Goal: Check status: Check status

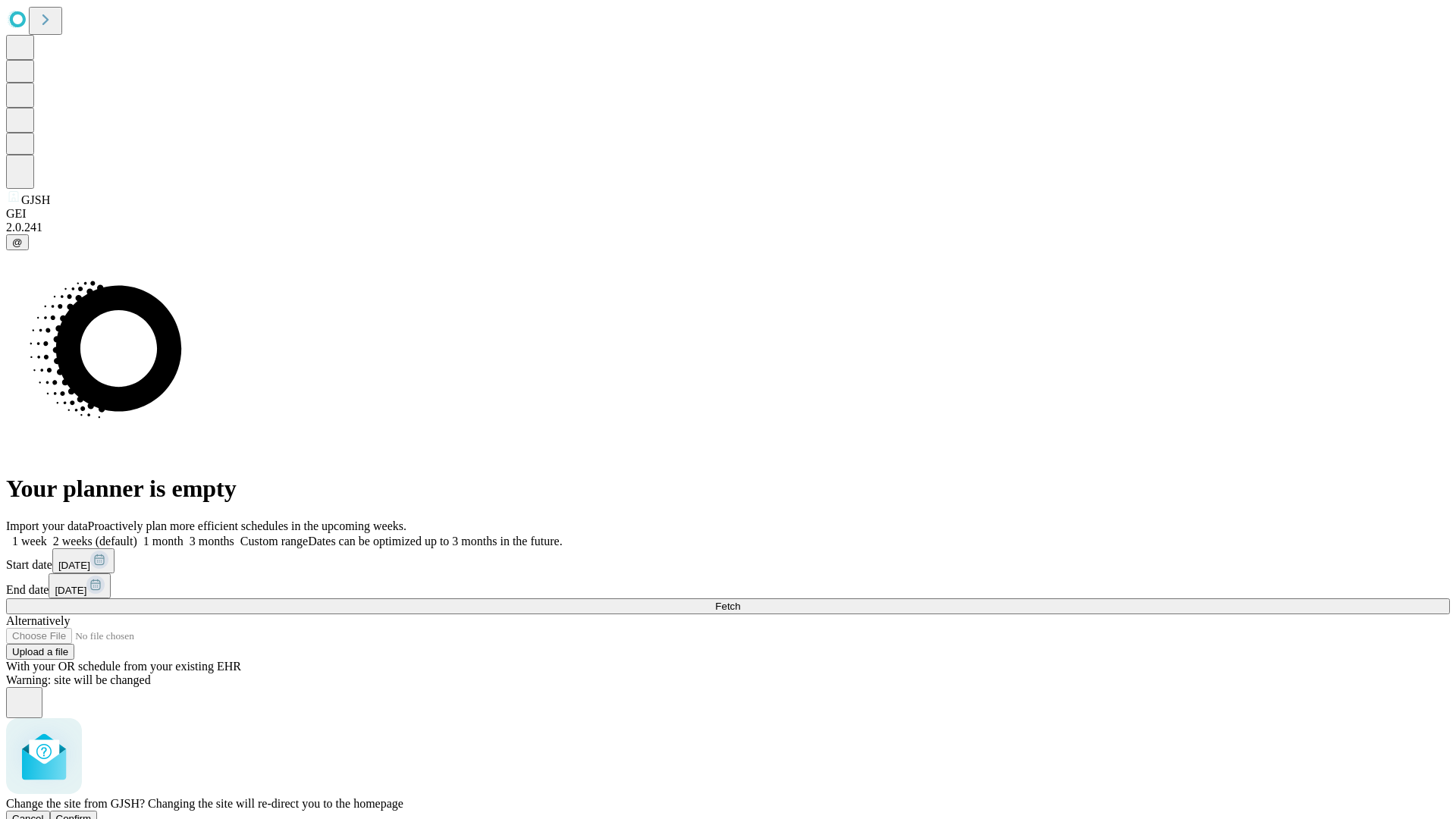
click at [92, 813] on span "Confirm" at bounding box center [74, 818] width 36 height 11
click at [183, 534] on label "1 month" at bounding box center [160, 541] width 46 height 13
click at [740, 600] on span "Fetch" at bounding box center [727, 606] width 25 height 11
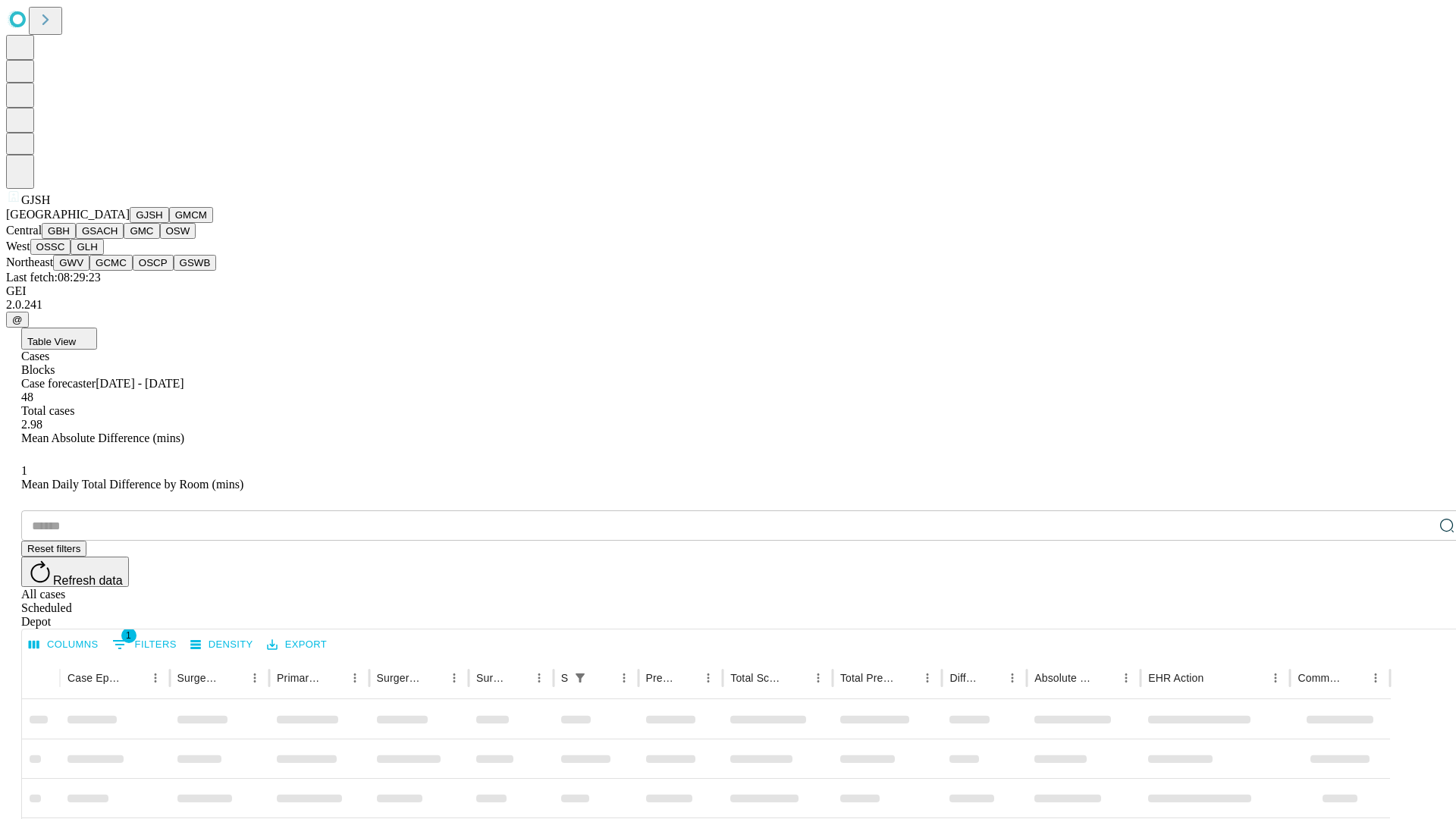
click at [169, 223] on button "GMCM" at bounding box center [190, 215] width 44 height 16
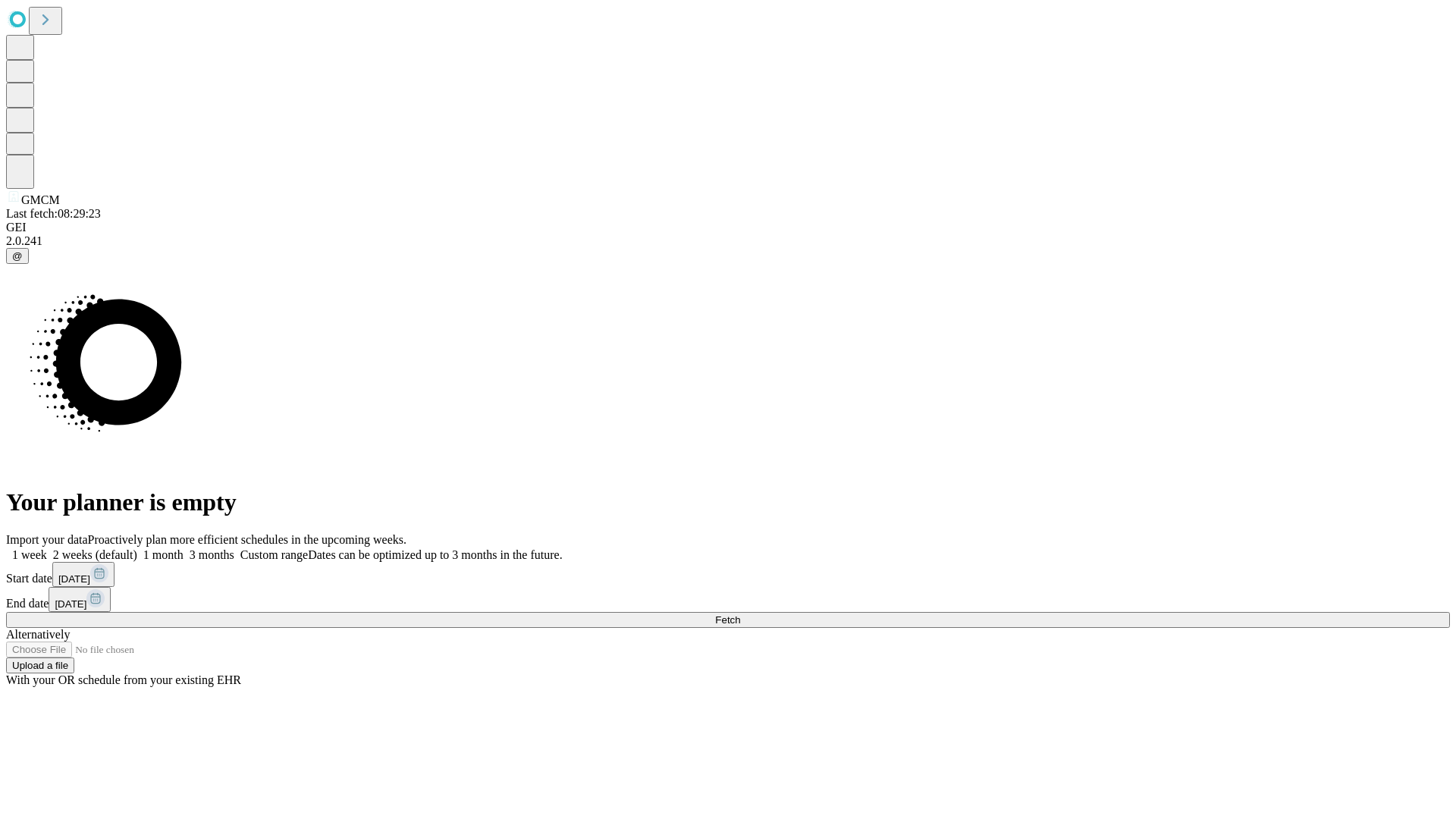
click at [183, 548] on label "1 month" at bounding box center [160, 554] width 46 height 13
click at [740, 614] on span "Fetch" at bounding box center [727, 620] width 25 height 11
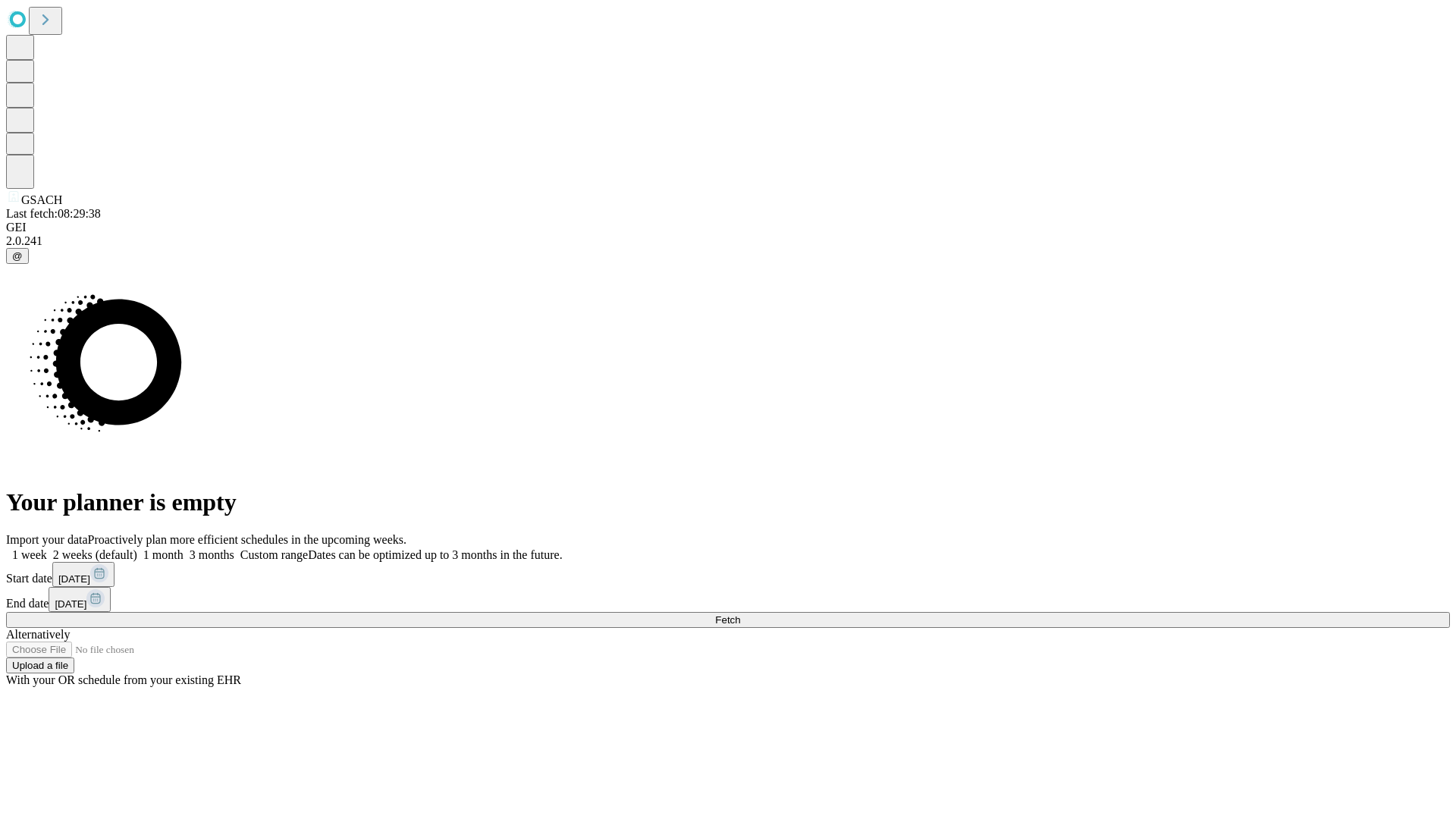
click at [183, 548] on label "1 month" at bounding box center [160, 554] width 46 height 13
click at [740, 614] on span "Fetch" at bounding box center [727, 620] width 25 height 11
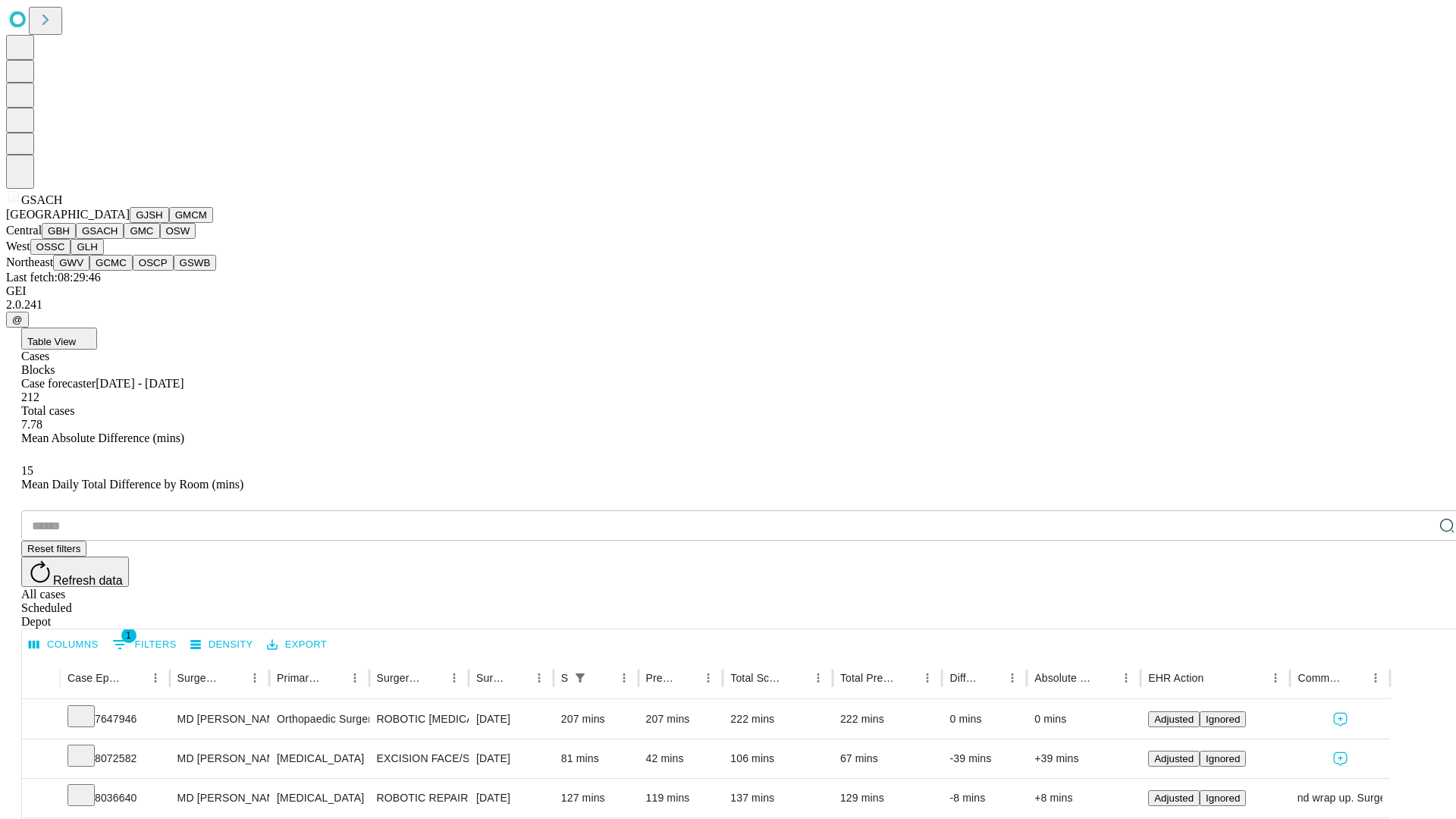
click at [123, 239] on button "GMC" at bounding box center [141, 231] width 36 height 16
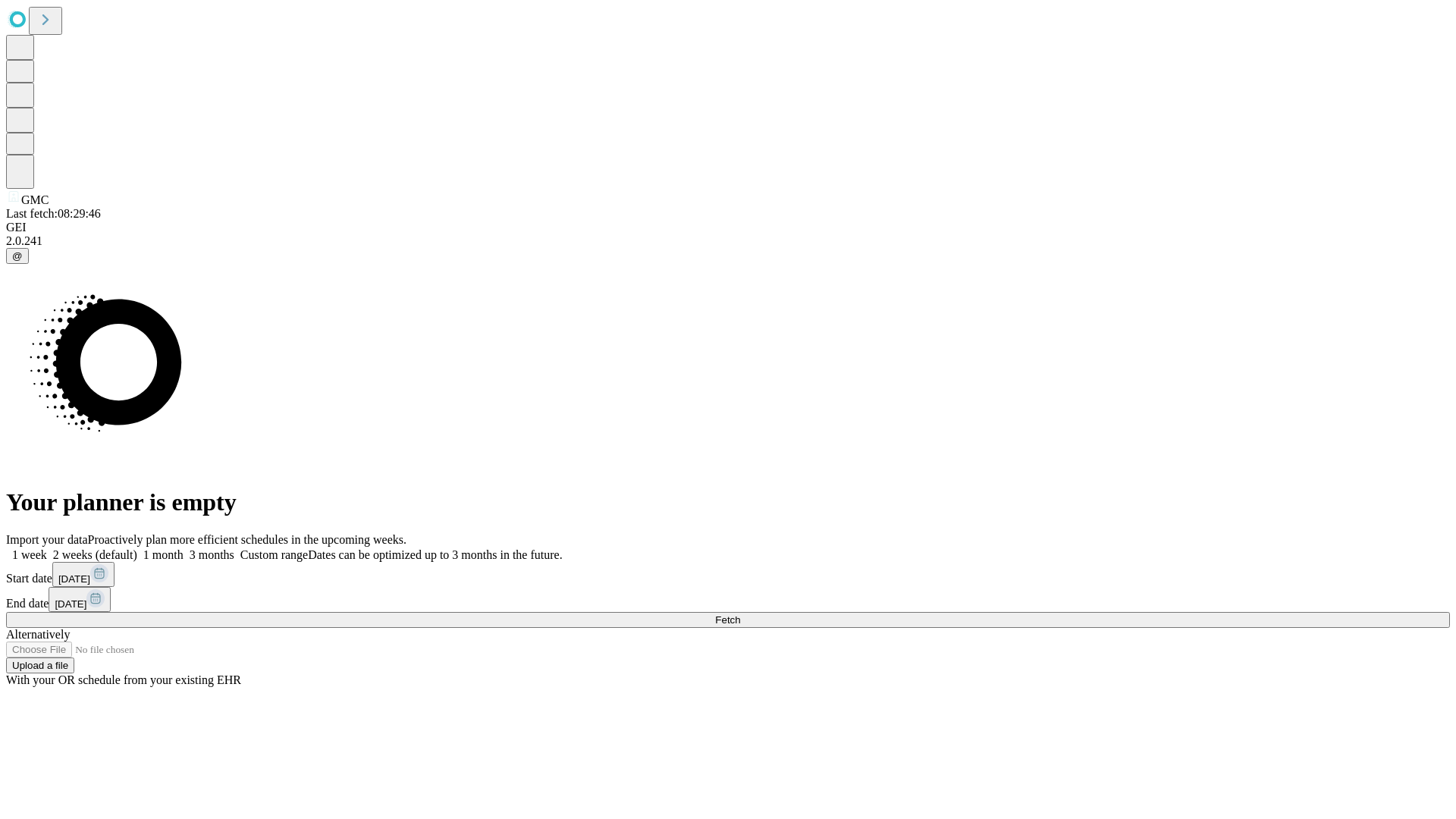
click at [740, 614] on span "Fetch" at bounding box center [727, 620] width 25 height 11
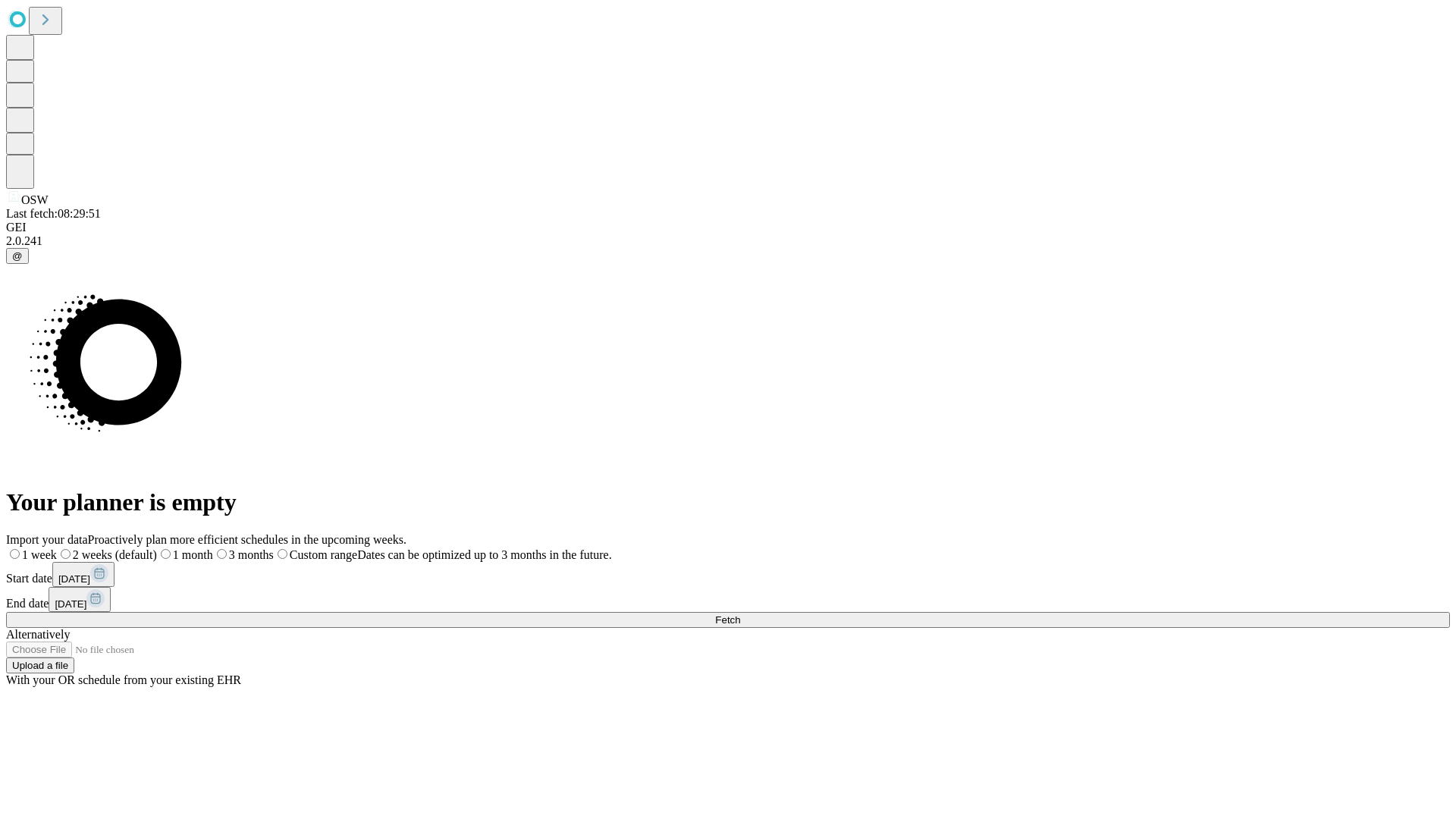
click at [740, 614] on span "Fetch" at bounding box center [727, 620] width 25 height 11
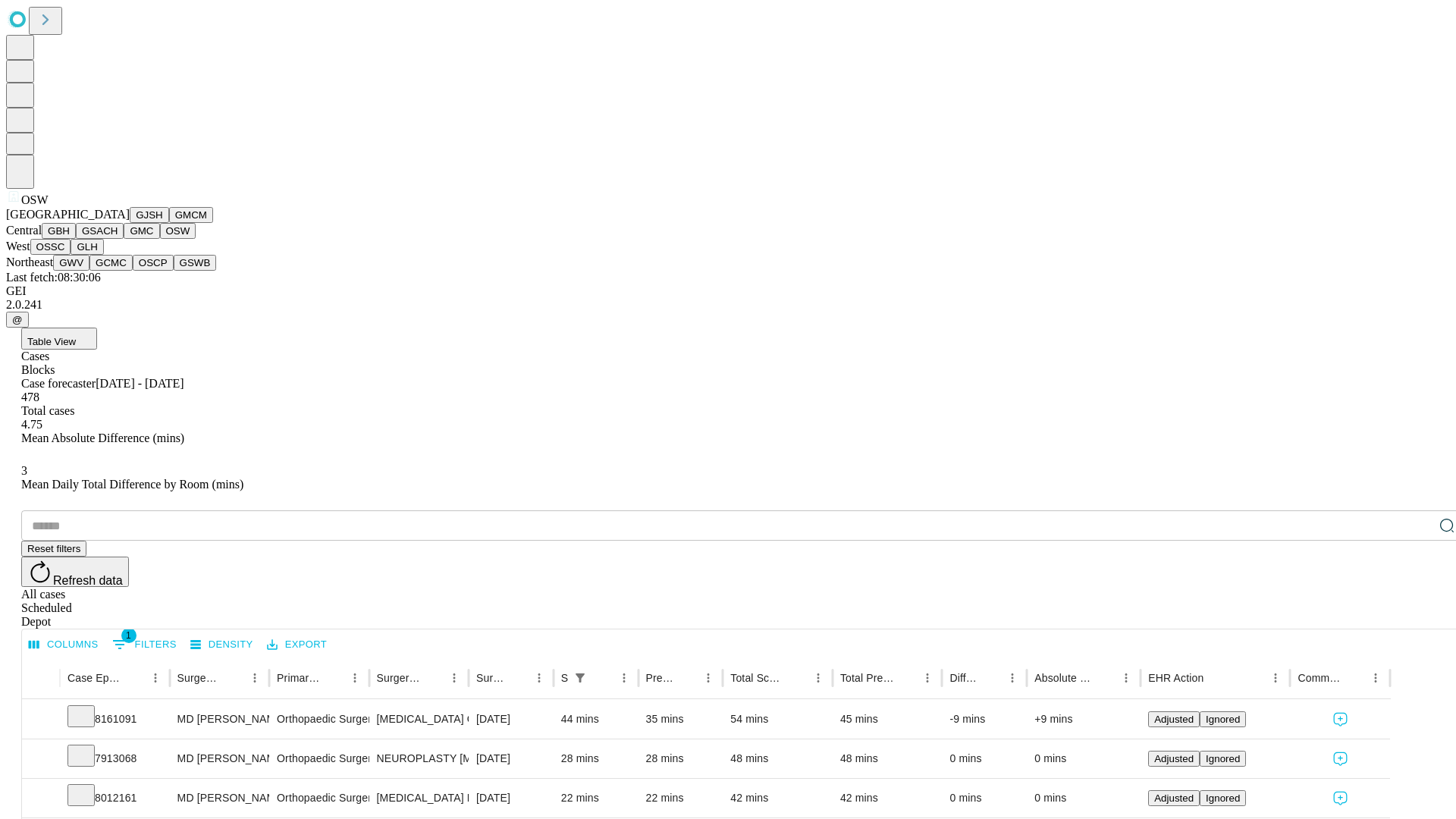
click at [71, 255] on button "OSSC" at bounding box center [51, 247] width 41 height 16
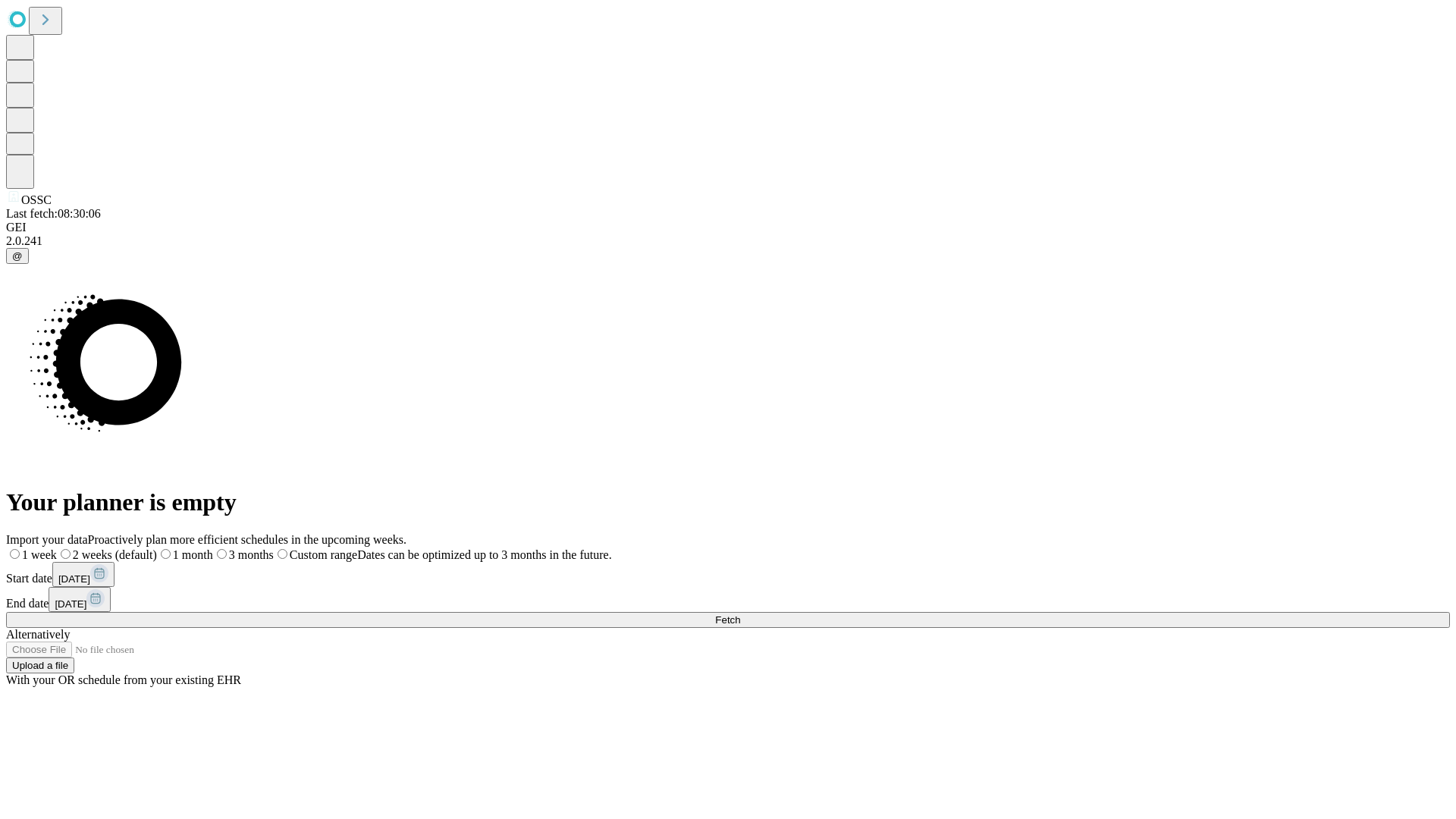
click at [213, 548] on label "1 month" at bounding box center [185, 554] width 56 height 13
click at [740, 614] on span "Fetch" at bounding box center [727, 620] width 25 height 11
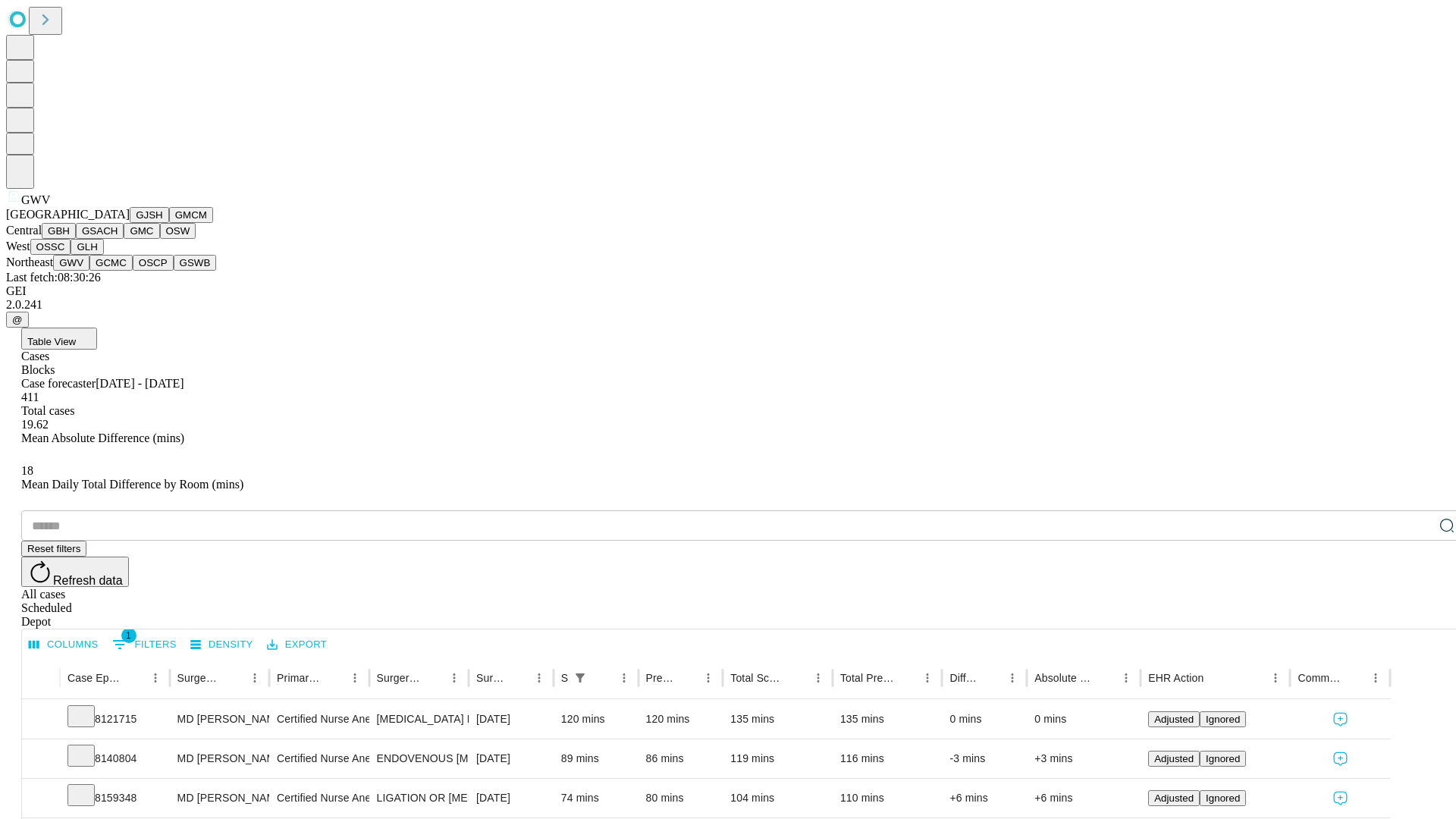
click at [118, 270] on button "GCMC" at bounding box center [111, 263] width 44 height 16
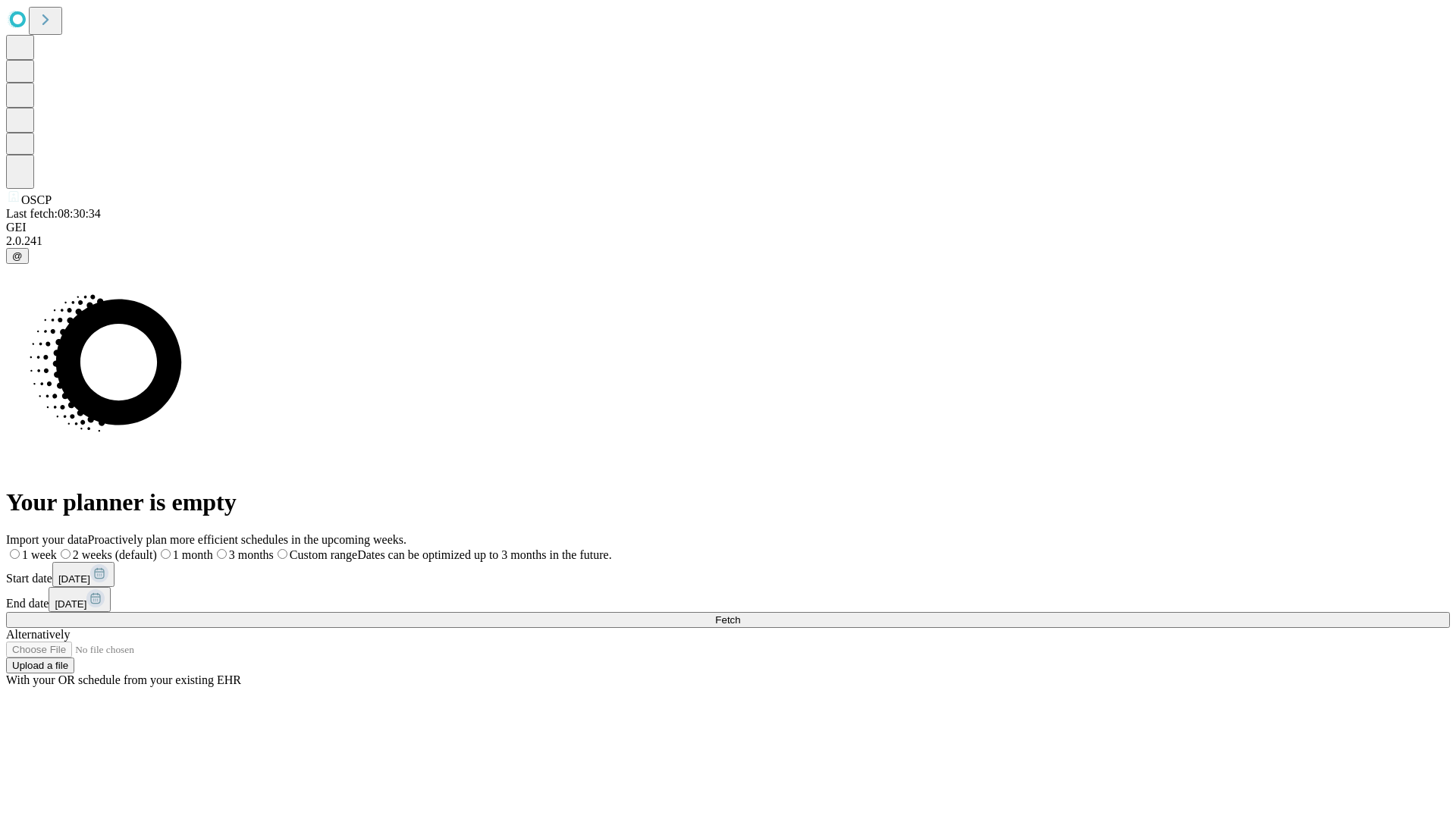
click at [740, 614] on span "Fetch" at bounding box center [727, 620] width 25 height 11
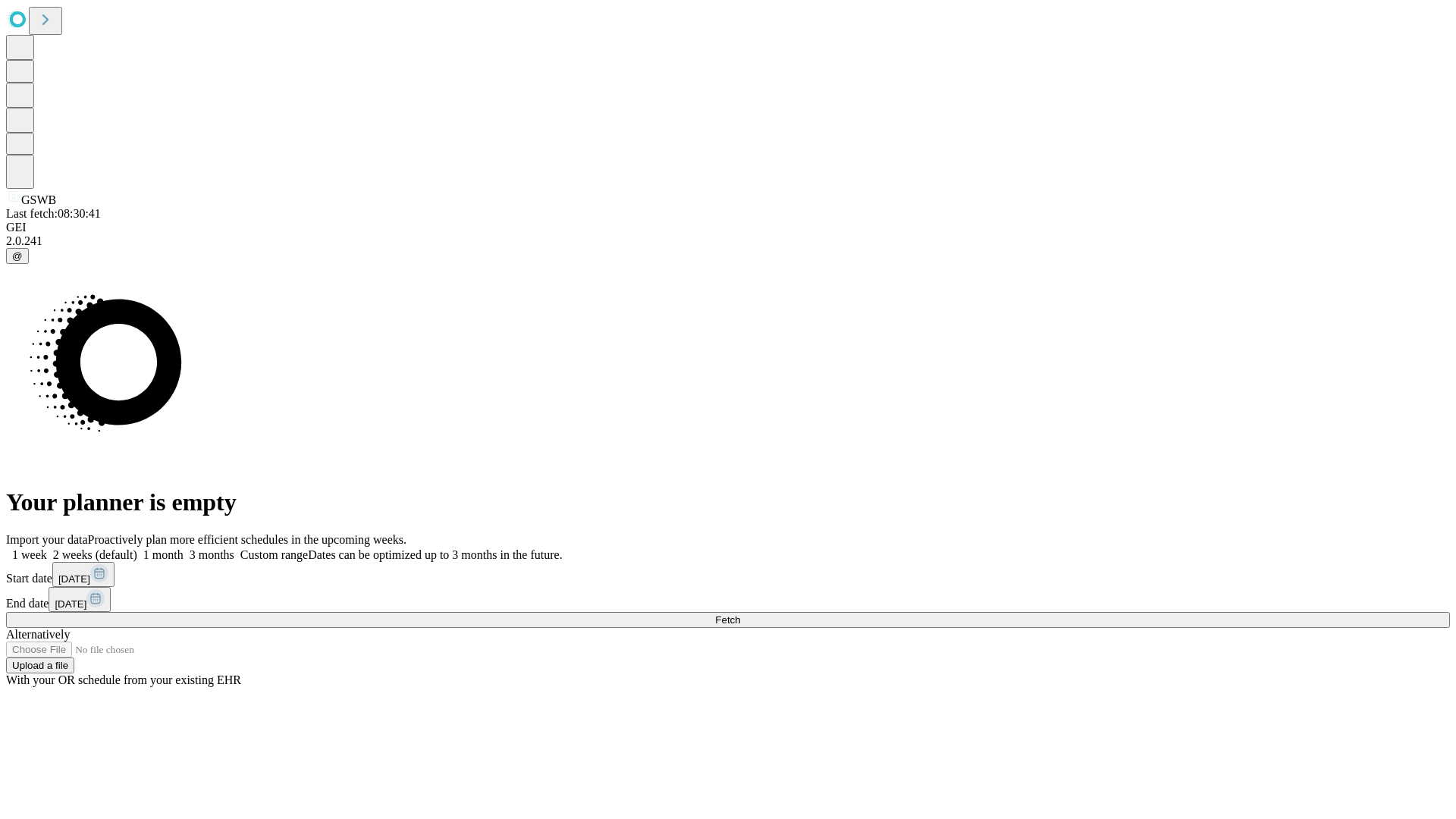
click at [183, 548] on label "1 month" at bounding box center [160, 554] width 46 height 13
click at [740, 614] on span "Fetch" at bounding box center [727, 620] width 25 height 11
